Goal: Communication & Community: Ask a question

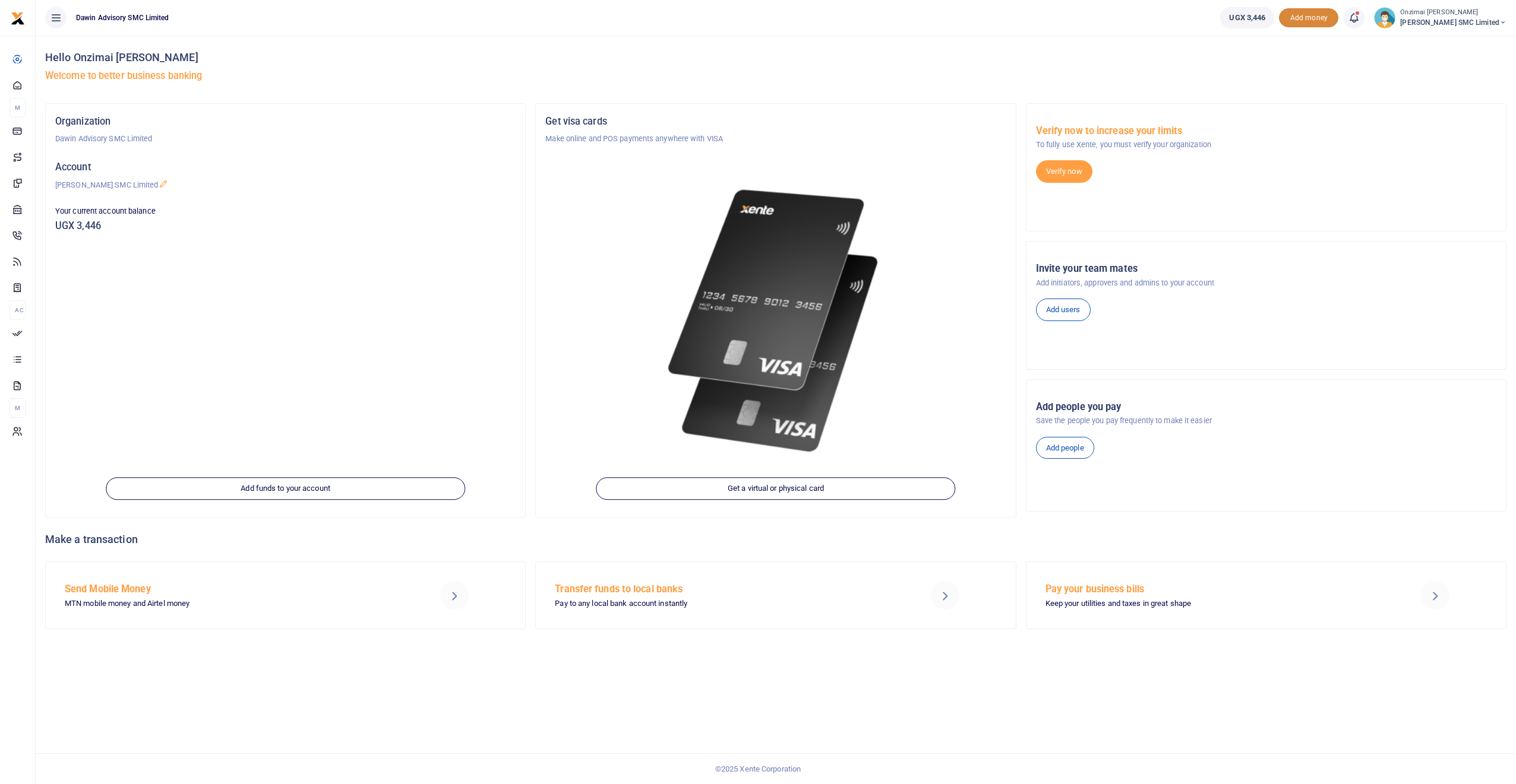
click at [1319, 22] on span "Add money" at bounding box center [1308, 18] width 59 height 19
click at [1354, 0] on html "Start Dashboard M ake Payments Cards Xente Transfers Mobile Money Banks Airtime" at bounding box center [758, 392] width 1516 height 784
click at [1360, 0] on html "Start Dashboard M ake Payments Cards Xente Transfers Mobile Money Banks Airtime" at bounding box center [758, 392] width 1516 height 784
click at [1489, 678] on div "Hello Onzimai Fredrick Daniel Welcome to better business banking Organization D…" at bounding box center [775, 410] width 1481 height 749
click at [1485, 677] on div "Hello Onzimai Fredrick Daniel Welcome to better business banking Organization D…" at bounding box center [775, 410] width 1481 height 749
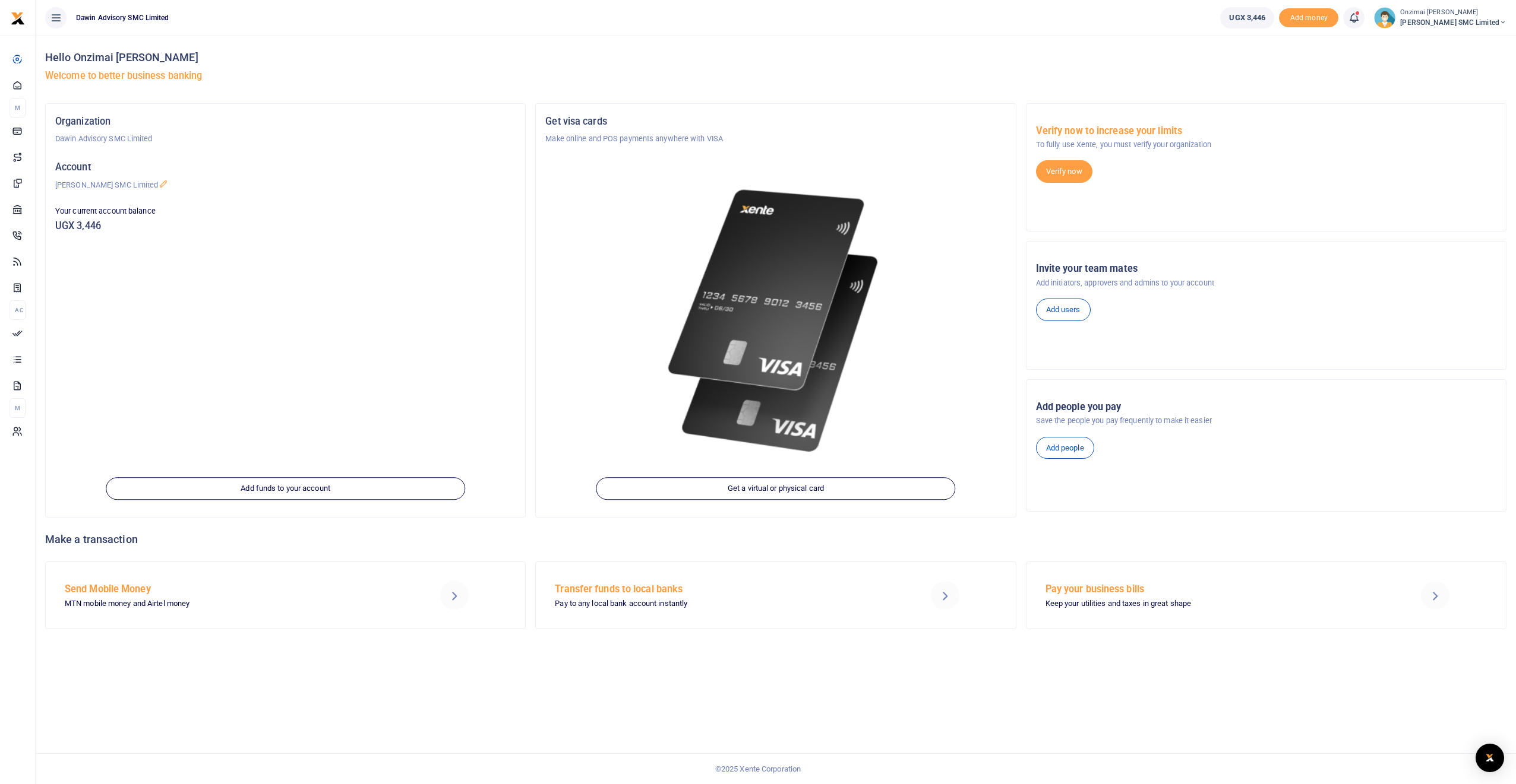
click at [1492, 682] on div "Hello Onzimai Fredrick Daniel Welcome to better business banking Organization D…" at bounding box center [775, 410] width 1481 height 749
click at [1492, 652] on div "Hello Onzimai Fredrick Daniel Welcome to better business banking Organization D…" at bounding box center [775, 410] width 1481 height 749
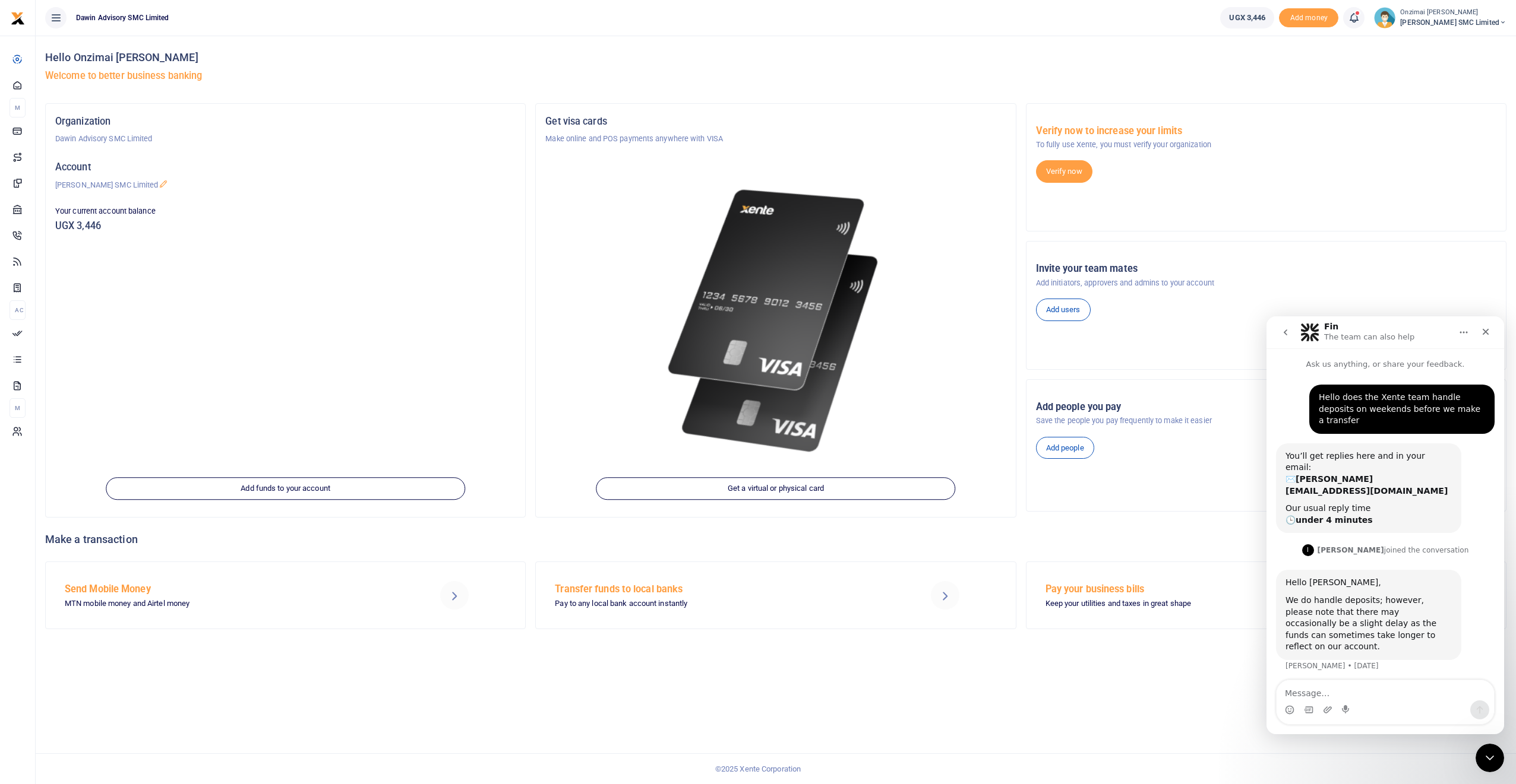
click at [1313, 595] on div "We do handle deposits; however, please note that there may occasionally be a sl…" at bounding box center [1368, 624] width 166 height 58
click at [1344, 595] on div "We do handle deposits; however, please note that there may occasionally be a sl…" at bounding box center [1368, 624] width 166 height 58
click at [1292, 595] on div "We do handle deposits; however, please note that there may occasionally be a sl…" at bounding box center [1368, 624] width 166 height 58
click at [1288, 595] on div "We do handle deposits; however, please note that there may occasionally be a sl…" at bounding box center [1368, 624] width 166 height 58
click at [1345, 595] on div "We do handle deposits; however, please note that there may occasionally be a sl…" at bounding box center [1368, 624] width 166 height 58
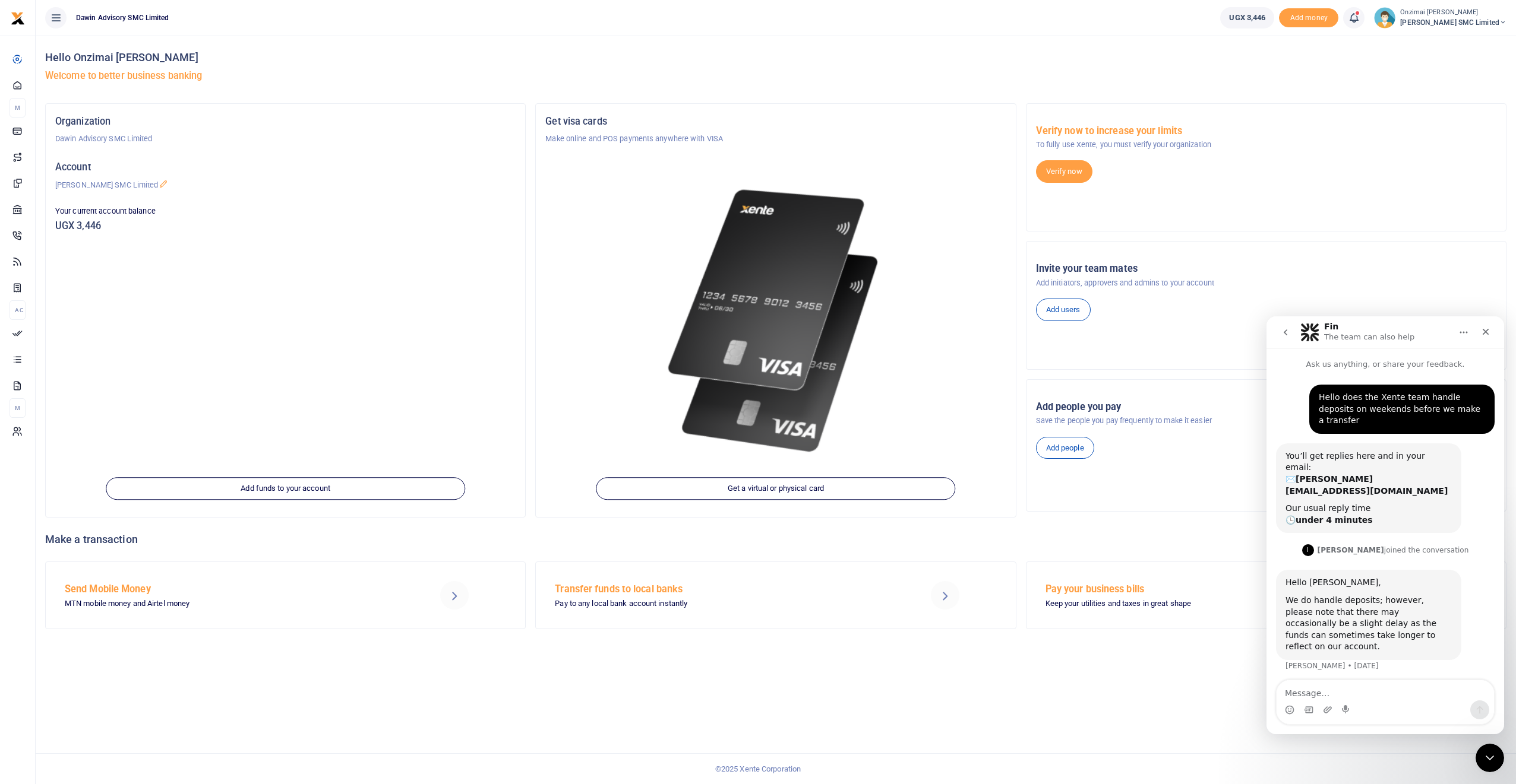
click at [1488, 660] on div "Hello does the Xente team handle deposits on weekends before we make a transfer…" at bounding box center [1385, 528] width 238 height 316
click at [1489, 235] on div "Verify now to increase your limits To fully use Xente, you must verify your org…" at bounding box center [1266, 311] width 490 height 415
click at [1321, 744] on div "Hello Onzimai Fredrick Daniel Welcome to better business banking Organization D…" at bounding box center [775, 410] width 1481 height 749
click at [1310, 734] on div "Intercom messenger" at bounding box center [1385, 707] width 238 height 55
click at [1309, 733] on div "Intercom messenger" at bounding box center [1385, 707] width 238 height 55
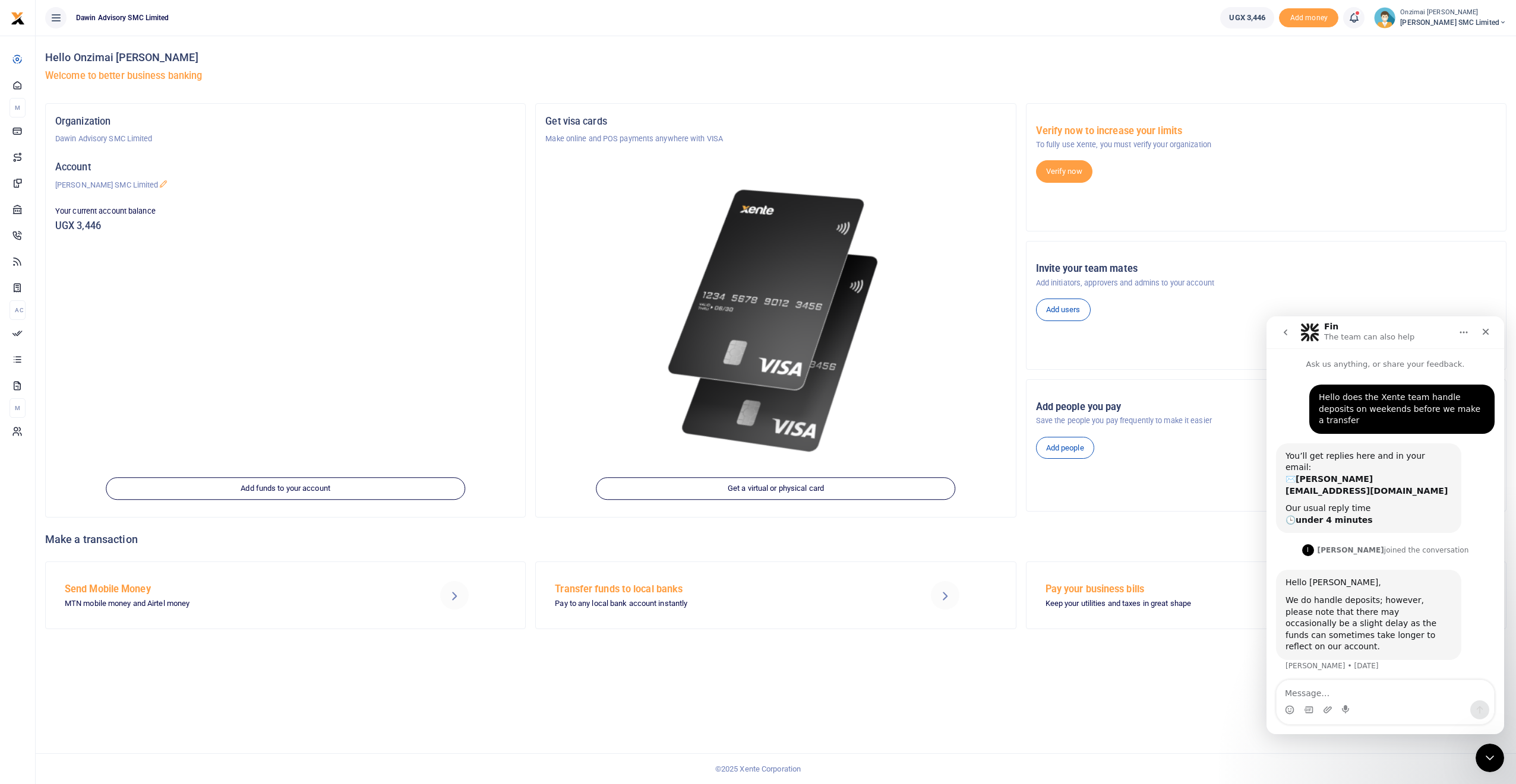
click at [1337, 737] on div "Hello Onzimai Fredrick Daniel Welcome to better business banking Organization D…" at bounding box center [775, 410] width 1481 height 749
click at [1481, 372] on div "Hello does the Xente team handle deposits on weekends before we make a transfer…" at bounding box center [1385, 528] width 238 height 316
click at [1489, 371] on div "Hello does the Xente team handle deposits on weekends before we make a transfer…" at bounding box center [1385, 528] width 238 height 316
click at [1488, 369] on p "Ask us anything, or share your feedback." at bounding box center [1385, 360] width 238 height 22
click at [1491, 784] on html "Start Dashboard M ake Payments Cards Xente Transfers Mobile Money Banks Airtime" at bounding box center [758, 392] width 1516 height 784
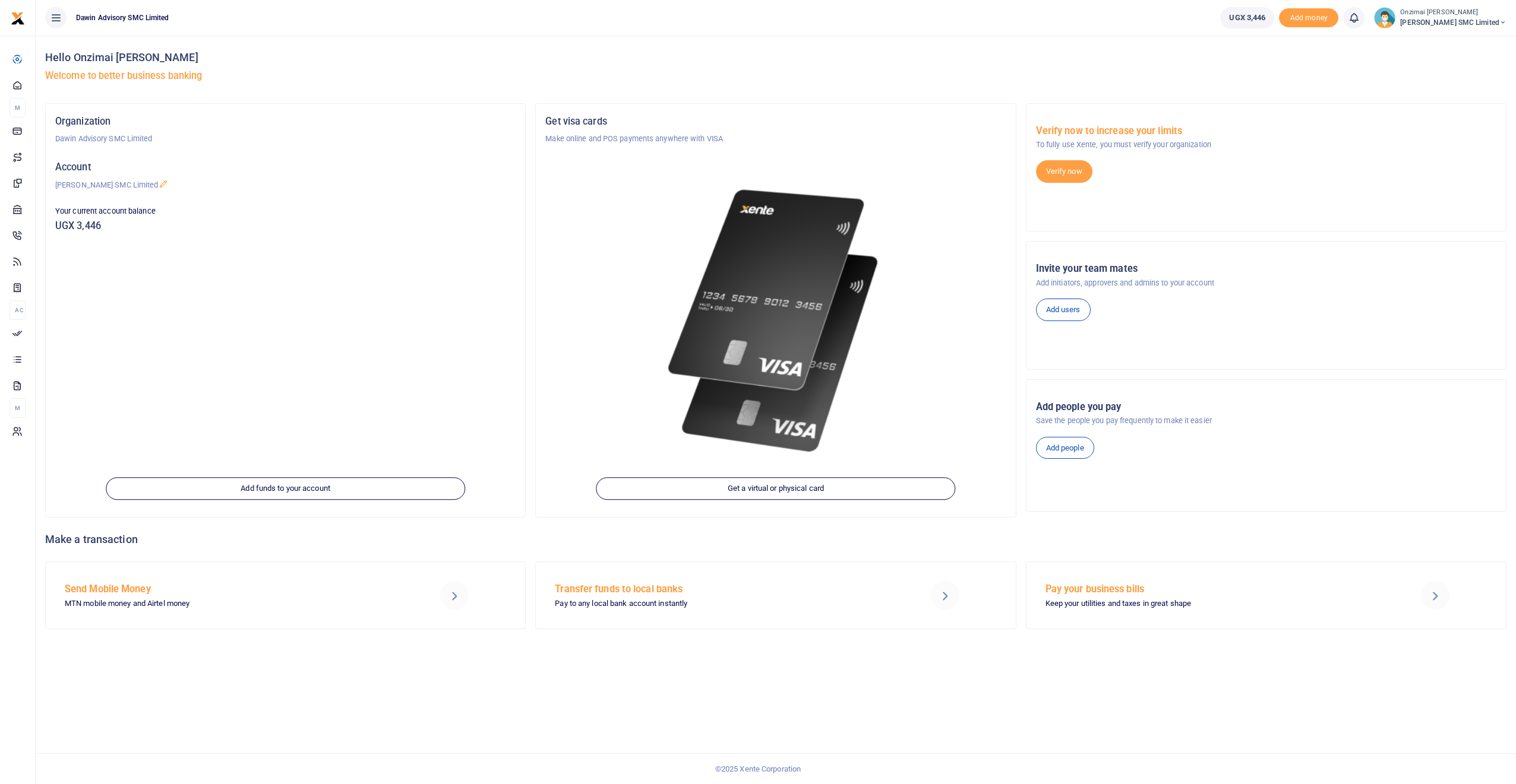
click at [1348, 784] on html "Start Dashboard M ake Payments Cards Xente Transfers Mobile Money Banks Airtime" at bounding box center [758, 392] width 1516 height 784
click at [10, 0] on html "Start Dashboard M ake Payments Cards Xente Transfers Mobile Money Banks Airtime" at bounding box center [758, 392] width 1516 height 784
click at [19, 0] on html "Start Dashboard M ake Payments Cards Xente Transfers Mobile Money Banks Airtime" at bounding box center [758, 392] width 1516 height 784
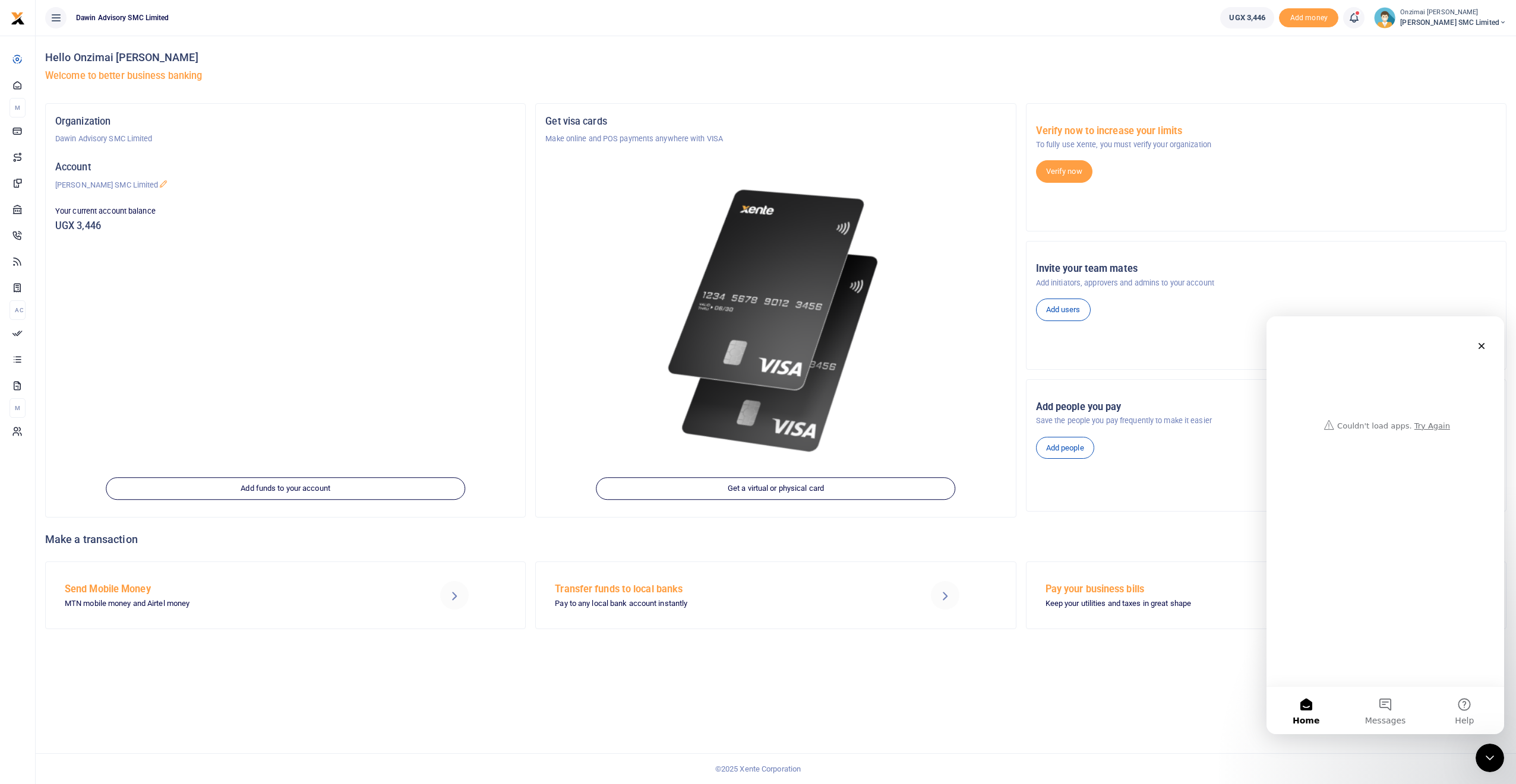
click at [1426, 0] on html "Start Dashboard M ake Payments Cards Xente Transfers Mobile Money Banks Airtime" at bounding box center [758, 392] width 1516 height 784
drag, startPoint x: 1148, startPoint y: 31, endPoint x: 1489, endPoint y: -538, distance: 663.4
click at [1489, 0] on html "Start Dashboard M ake Payments Cards Xente Transfers Mobile Money Banks Airtime" at bounding box center [758, 392] width 1516 height 784
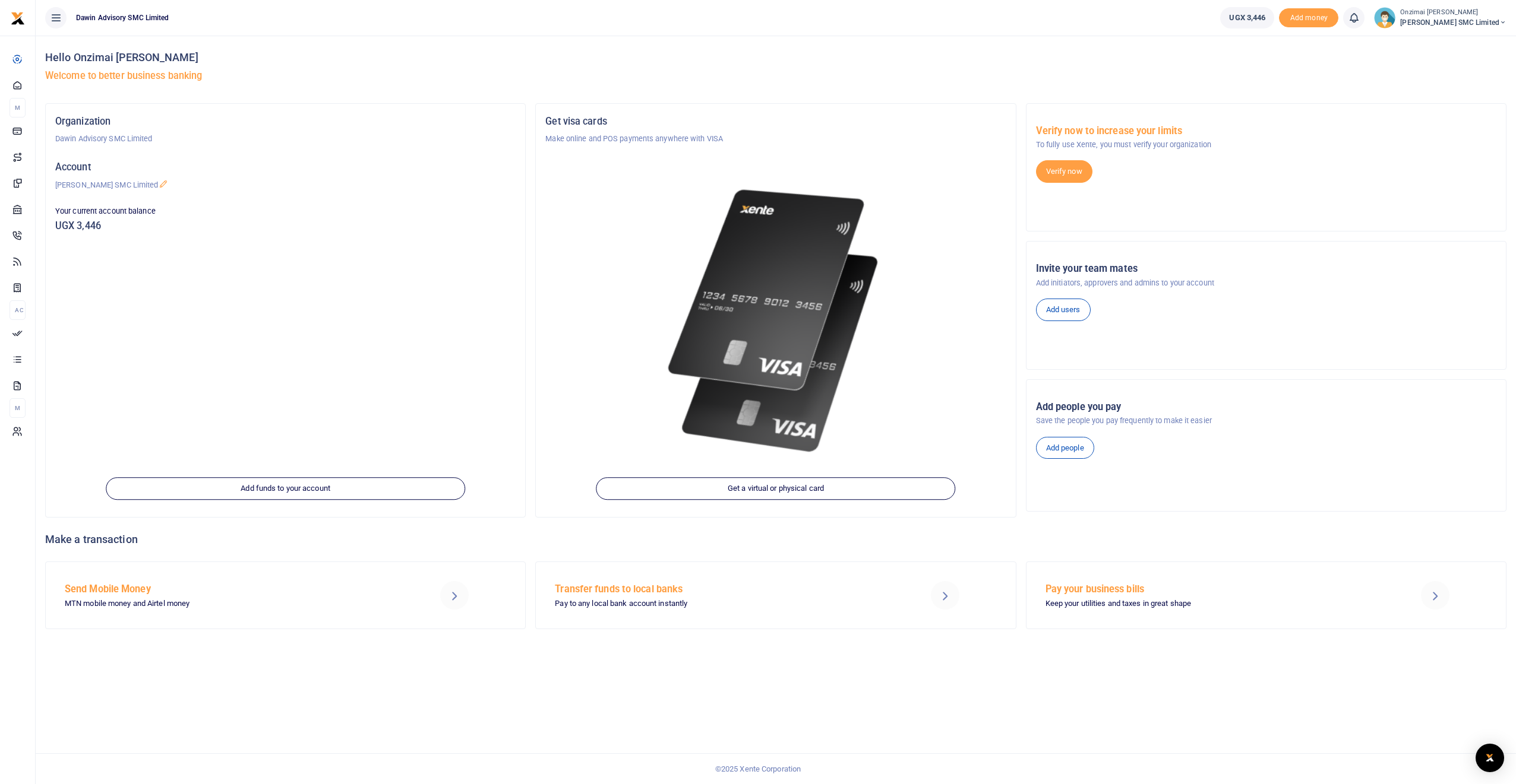
click at [1492, 0] on html "Start Dashboard M ake Payments Cards Xente Transfers Mobile Money Banks Airtime" at bounding box center [758, 392] width 1516 height 784
click at [1481, 0] on html "Start Dashboard M ake Payments Cards Xente Transfers Mobile Money Banks Airtime" at bounding box center [758, 392] width 1516 height 784
click at [1486, 0] on html "Start Dashboard M ake Payments Cards Xente Transfers Mobile Money Banks Airtime" at bounding box center [758, 392] width 1516 height 784
click at [1481, 756] on div "Open Intercom Messenger" at bounding box center [1490, 758] width 31 height 31
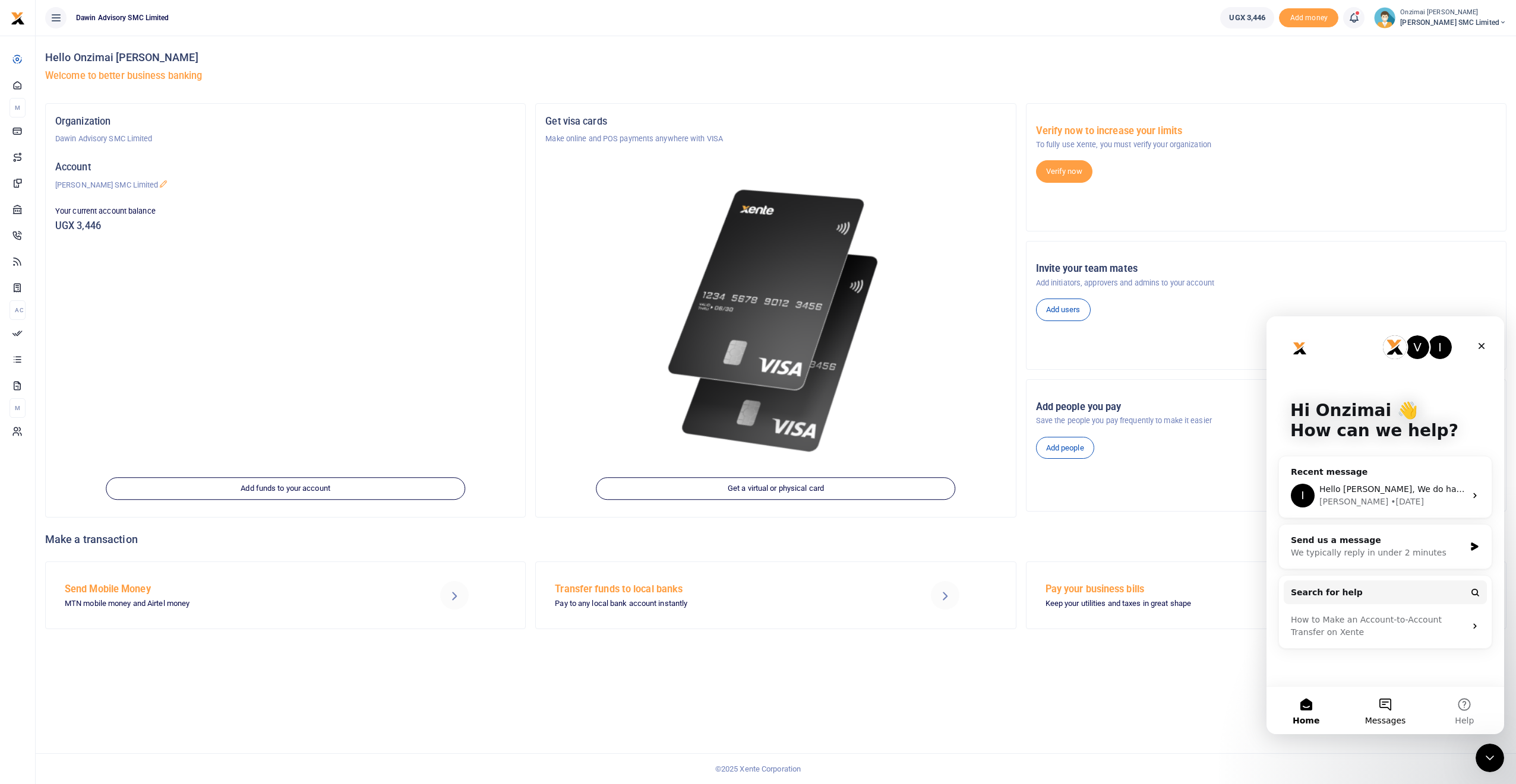
click at [1387, 710] on button "Messages" at bounding box center [1385, 710] width 79 height 47
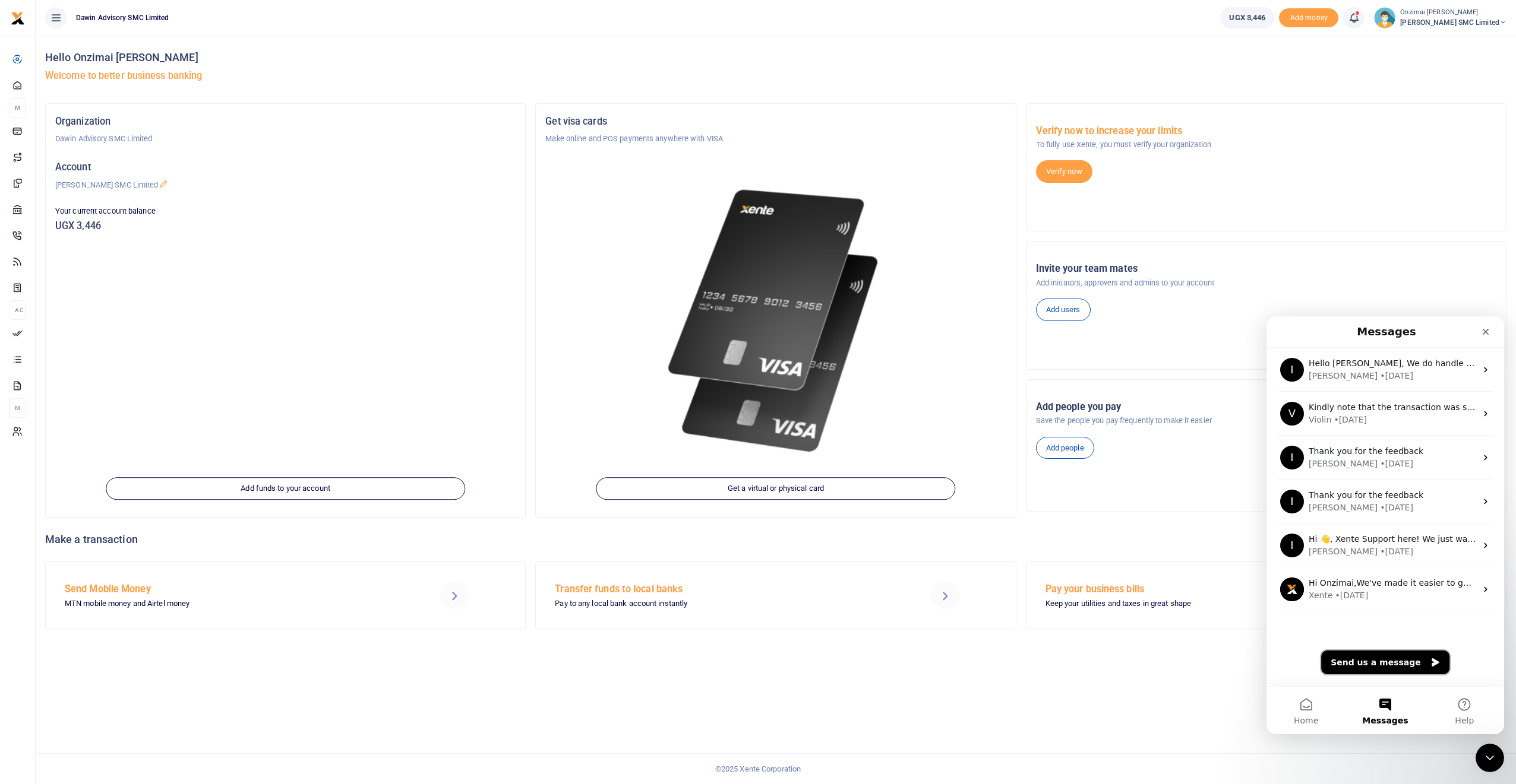
click at [1371, 664] on button "Send us a message" at bounding box center [1385, 662] width 129 height 24
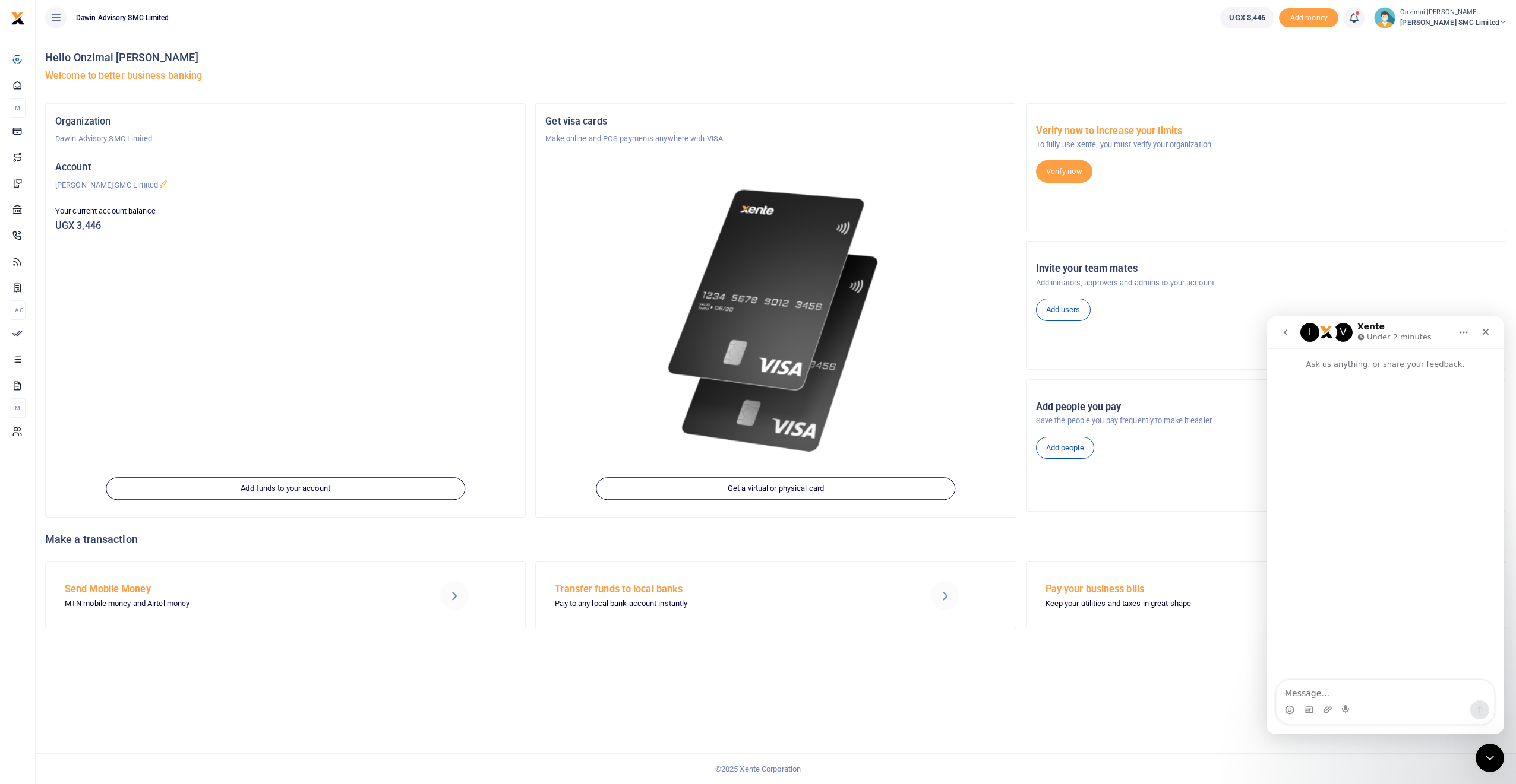
click at [1305, 692] on textarea "Message…" at bounding box center [1385, 690] width 217 height 20
type textarea "Hello i transfered som money but i for got to put the account number and put tr…"
click at [1333, 711] on div "Intercom messenger" at bounding box center [1385, 710] width 217 height 19
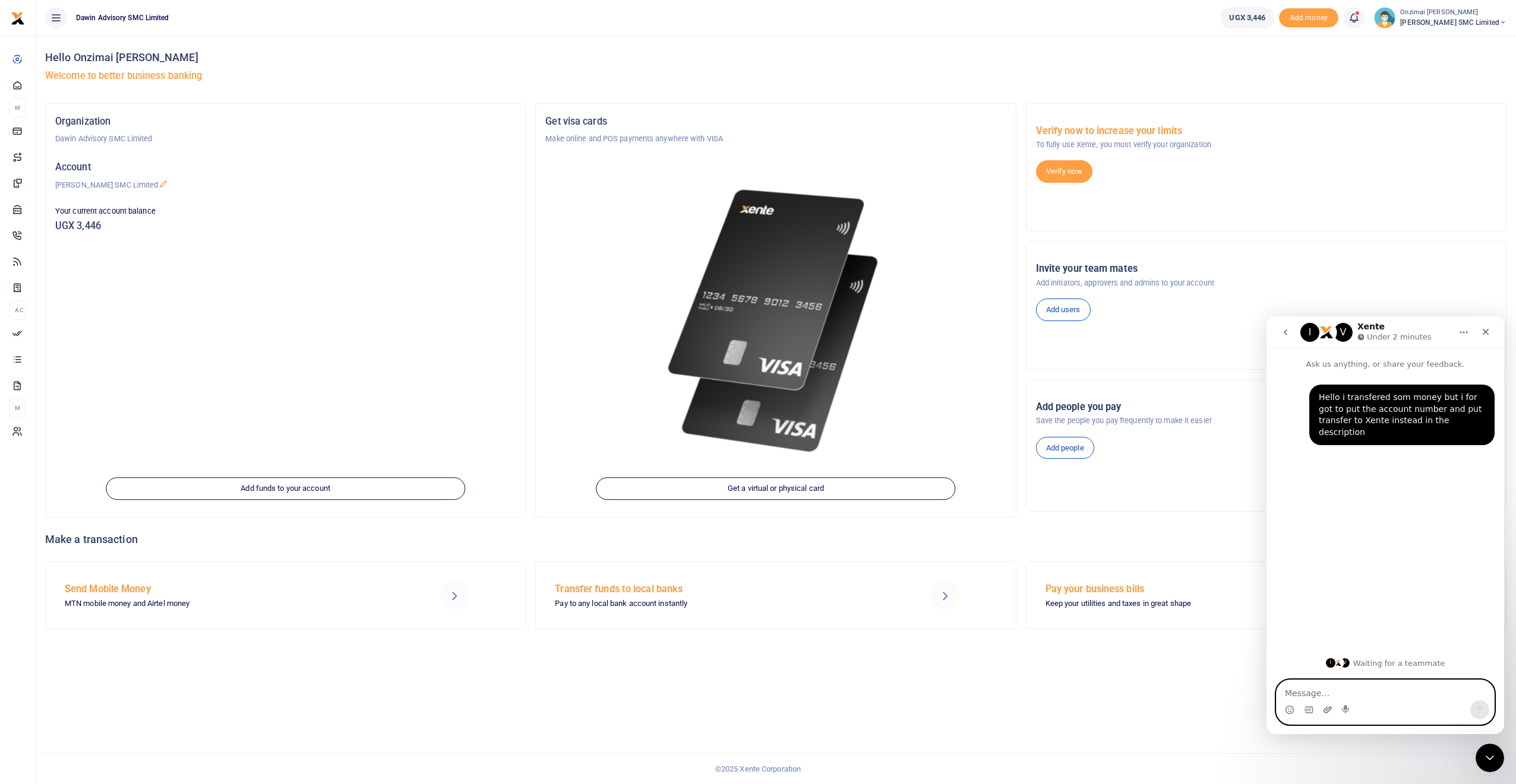
click at [1327, 710] on icon "Upload attachment" at bounding box center [1328, 710] width 10 height 10
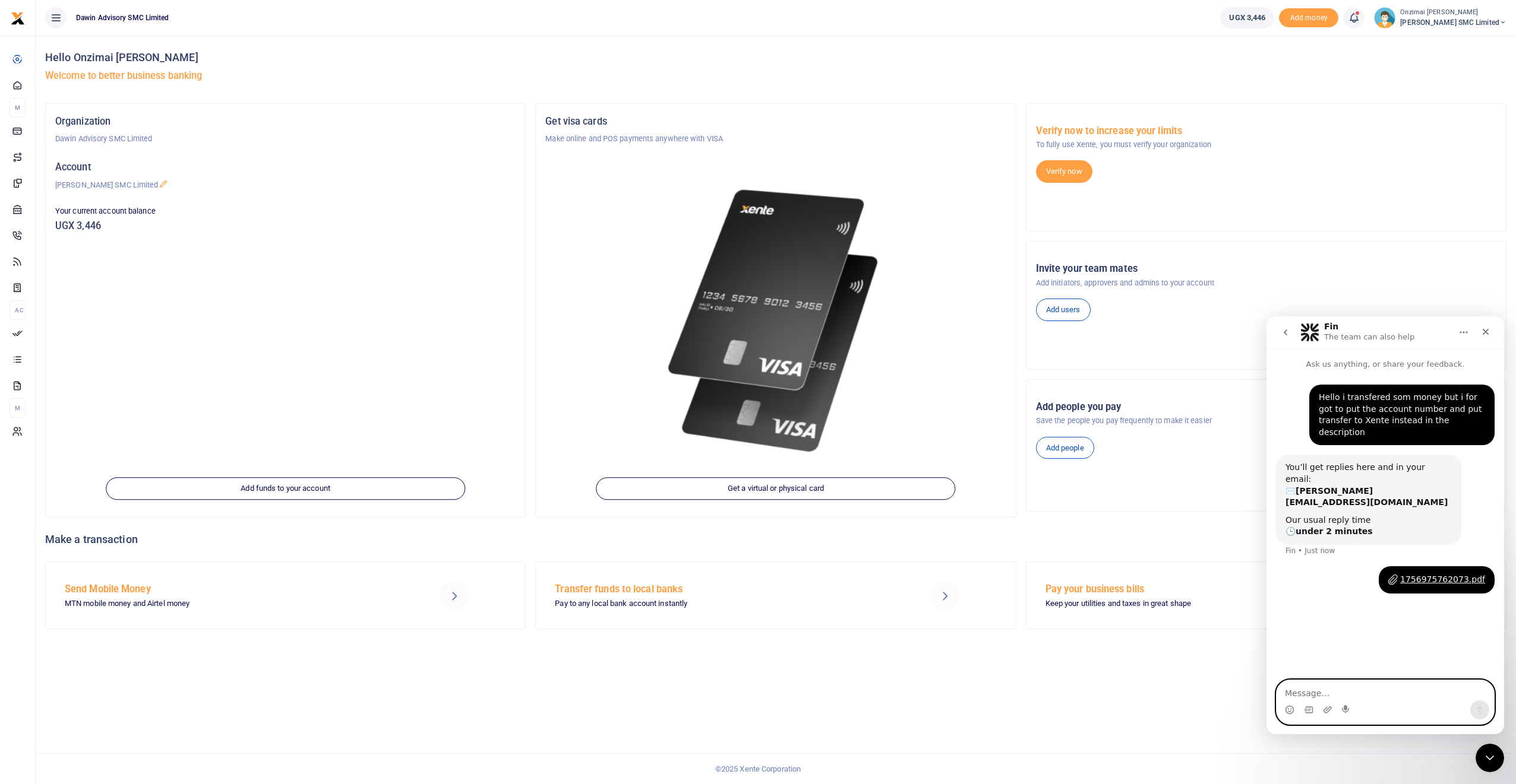
click at [1292, 696] on textarea "Message…" at bounding box center [1385, 690] width 217 height 20
type textarea "I have attached the POP, transfer was made to absa"
type textarea "Kindly support on this"
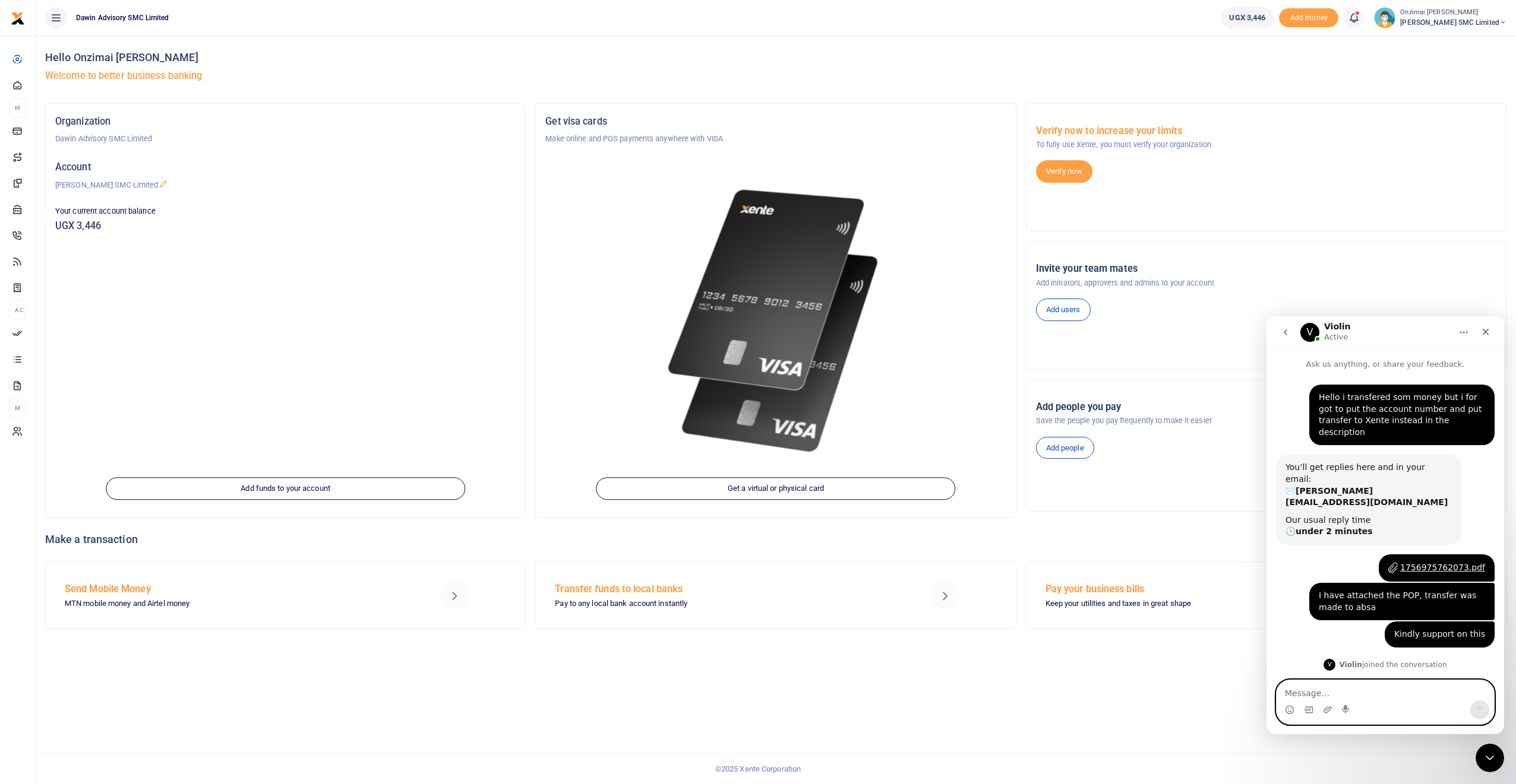
scroll to position [37, 0]
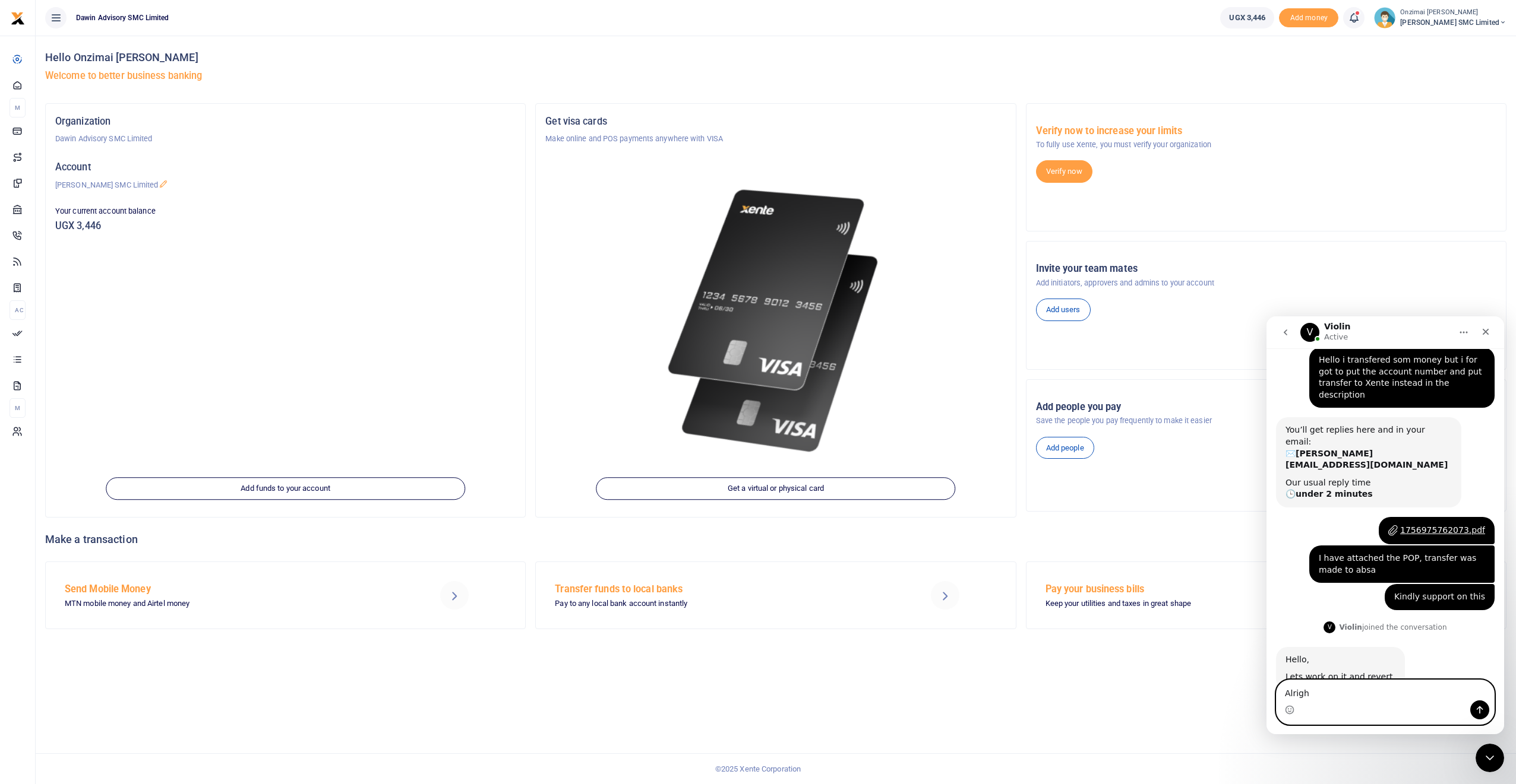
type textarea "Alright"
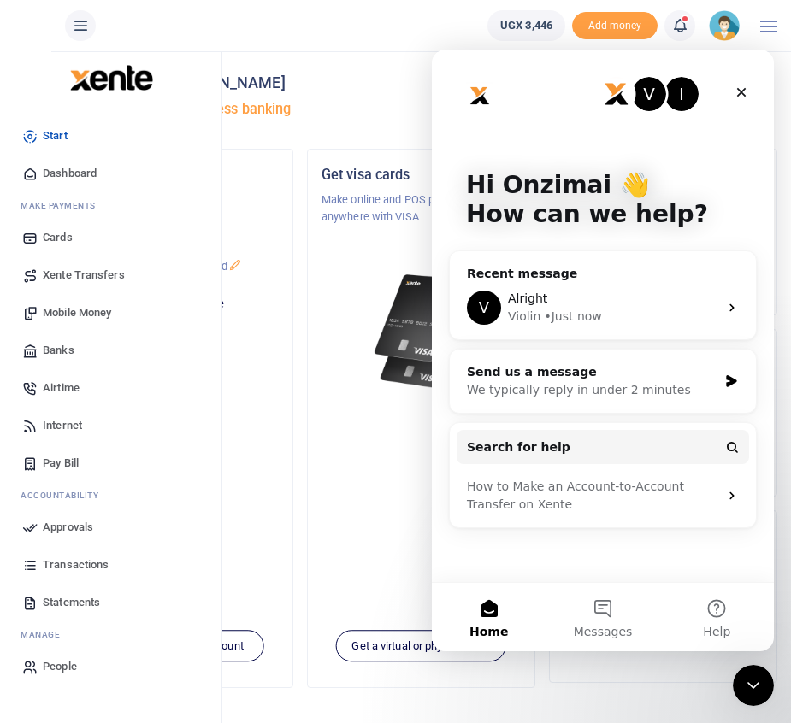
scroll to position [0, 0]
